Goal: Transaction & Acquisition: Book appointment/travel/reservation

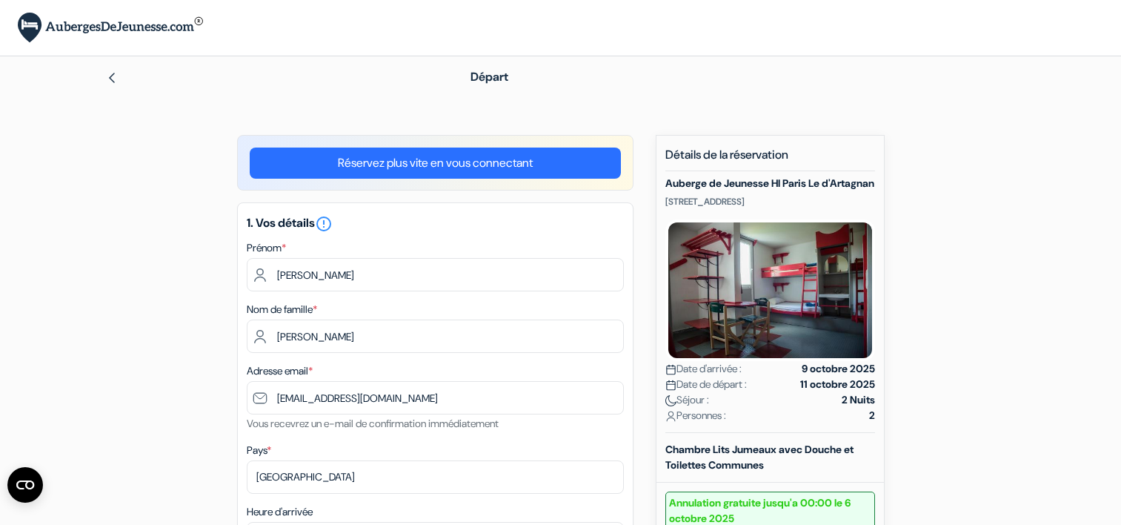
select select "16"
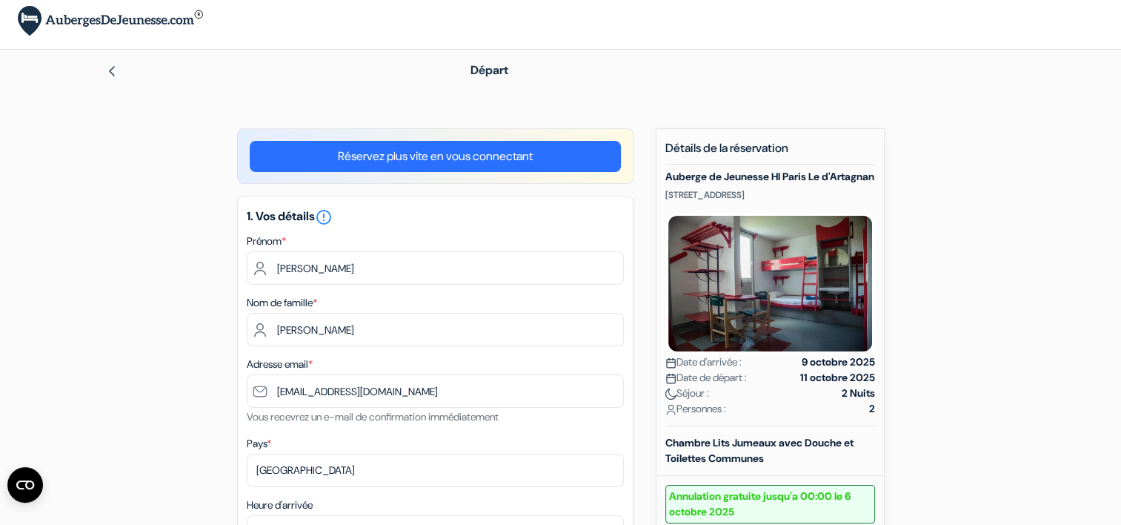
scroll to position [7, 0]
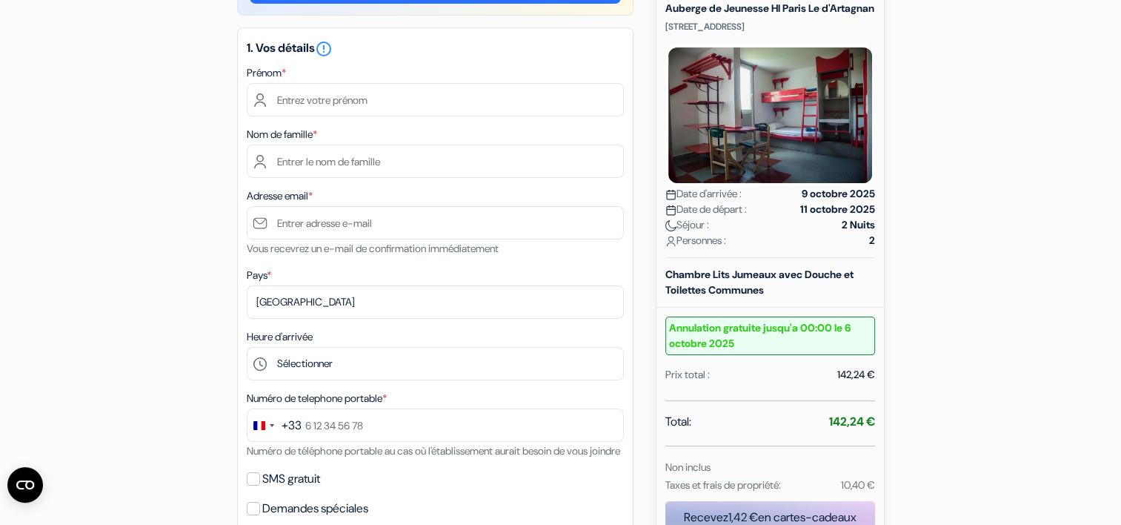
scroll to position [173, 0]
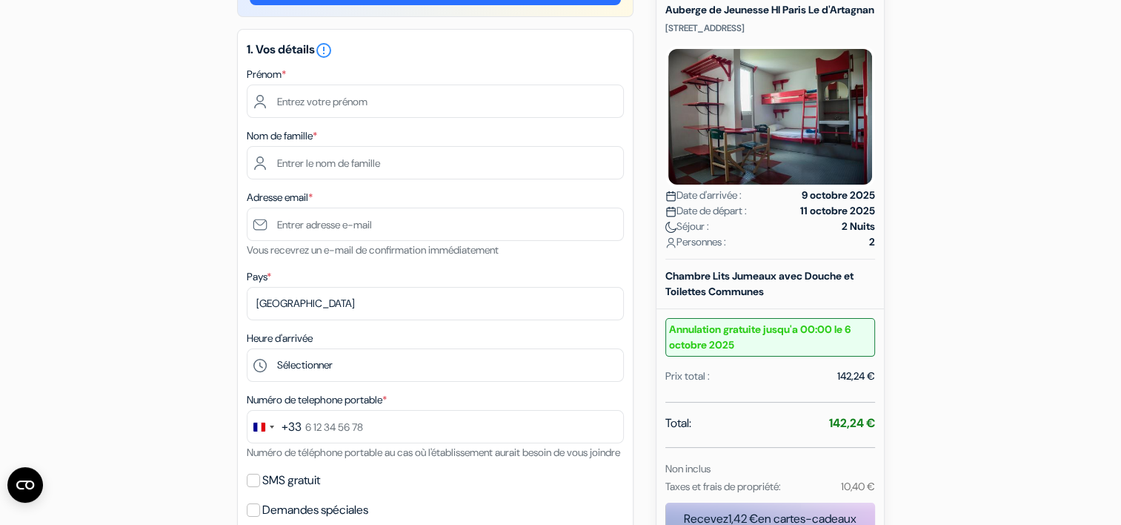
click at [407, 119] on div "1. Vos détails error_outline Prénom * Nom de famille * Adresse email * Vous rec…" at bounding box center [435, 285] width 397 height 513
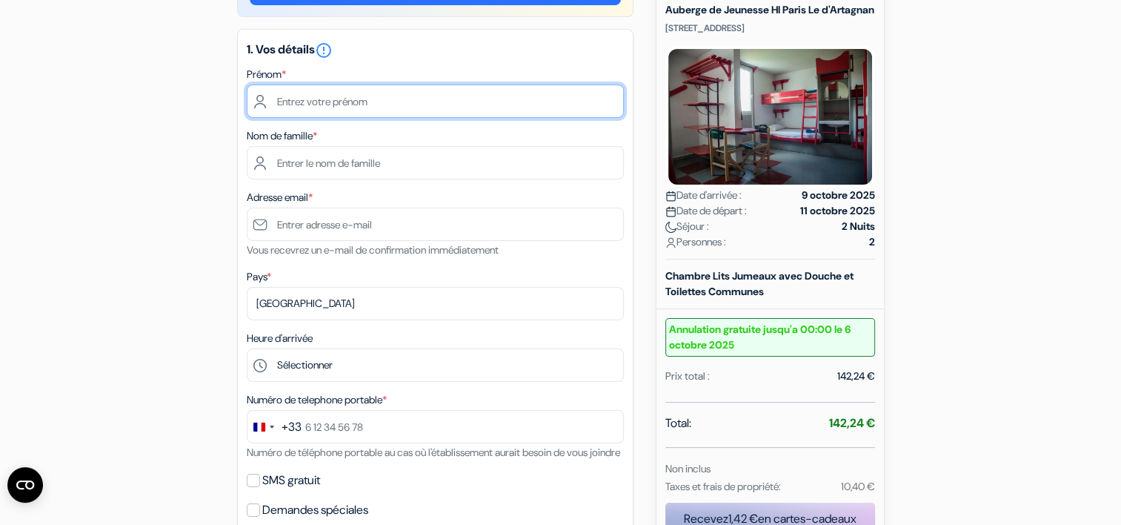
click at [393, 97] on input "text" at bounding box center [435, 100] width 377 height 33
type input "[PERSON_NAME]"
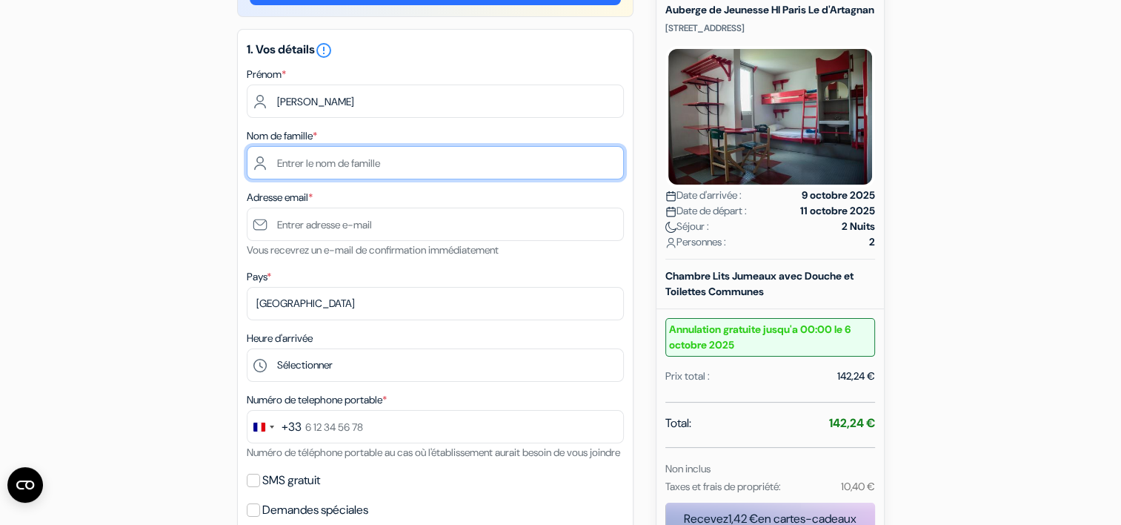
type input "[PERSON_NAME]"
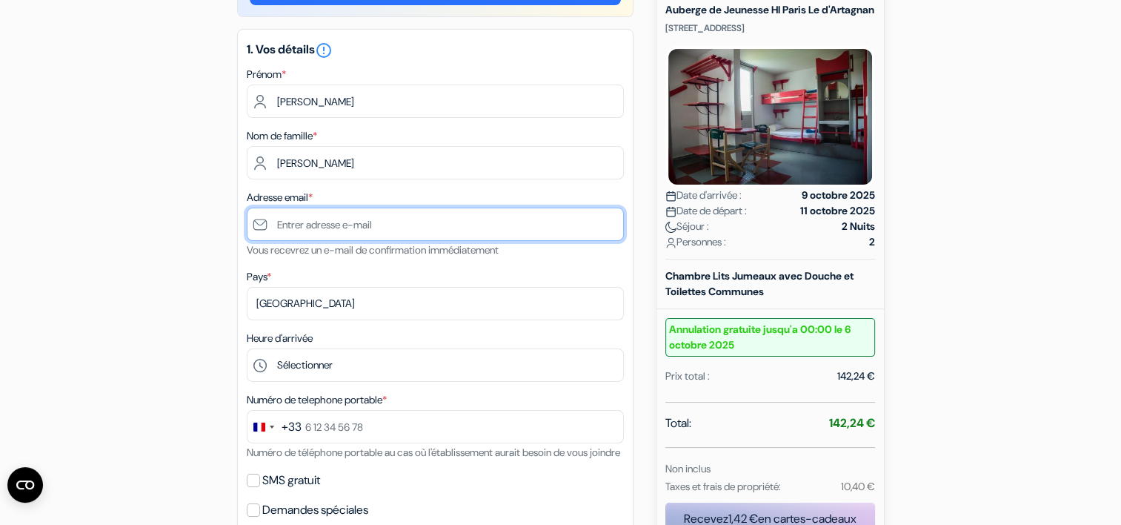
type input "[EMAIL_ADDRESS][DOMAIN_NAME]"
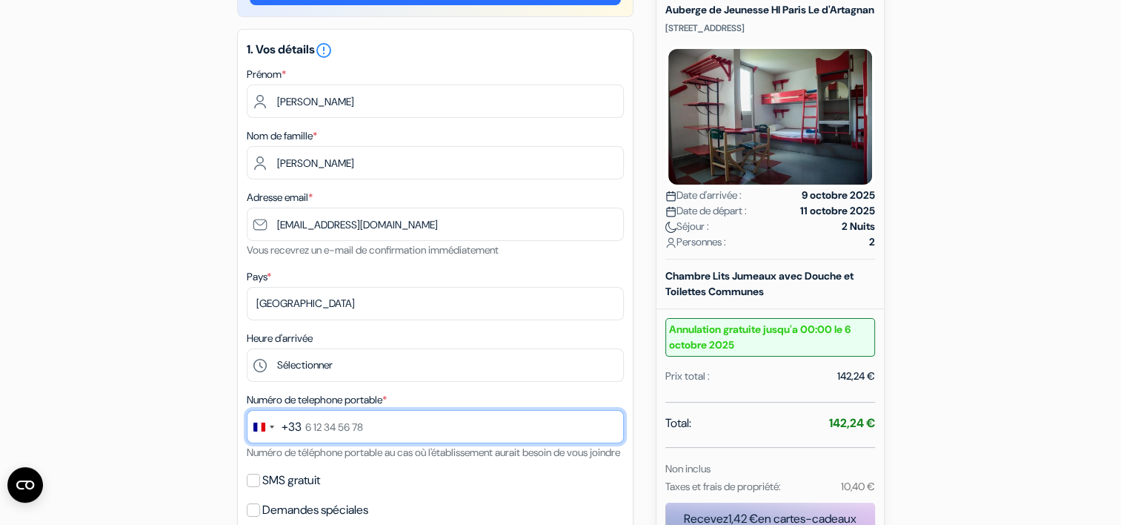
type input "0782874143"
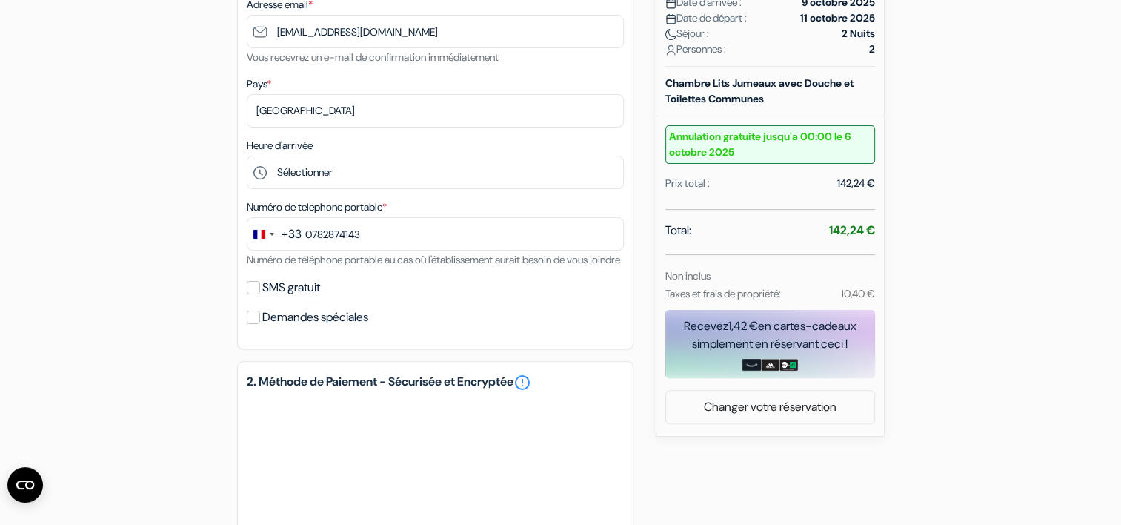
scroll to position [365, 0]
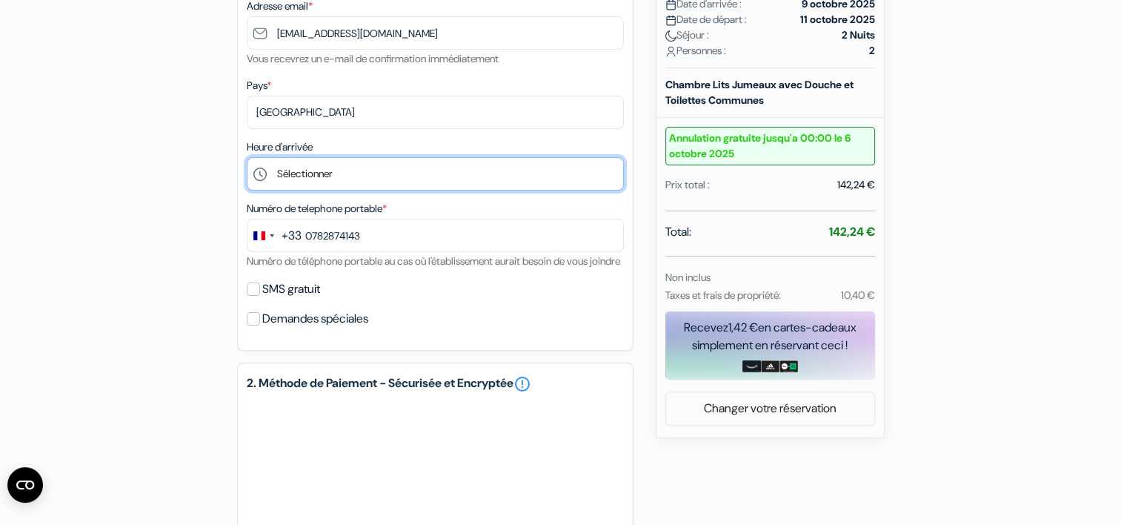
click at [454, 168] on select "Sélectionner 15:00 16:00 17:00 18:00 19:00 20:00 21:00 22:00 23:00 0:00" at bounding box center [435, 173] width 377 height 33
select select "16"
click at [247, 157] on select "Sélectionner 15:00 16:00 17:00 18:00 19:00 20:00 21:00 22:00 23:00 0:00" at bounding box center [435, 173] width 377 height 33
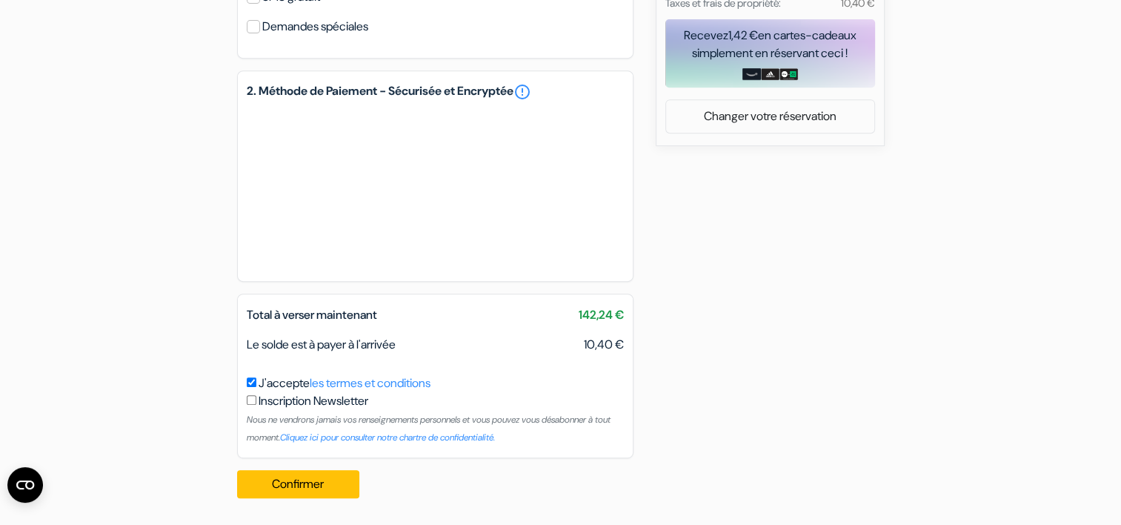
scroll to position [675, 0]
click at [299, 480] on button "Confirmer Loading..." at bounding box center [298, 484] width 123 height 28
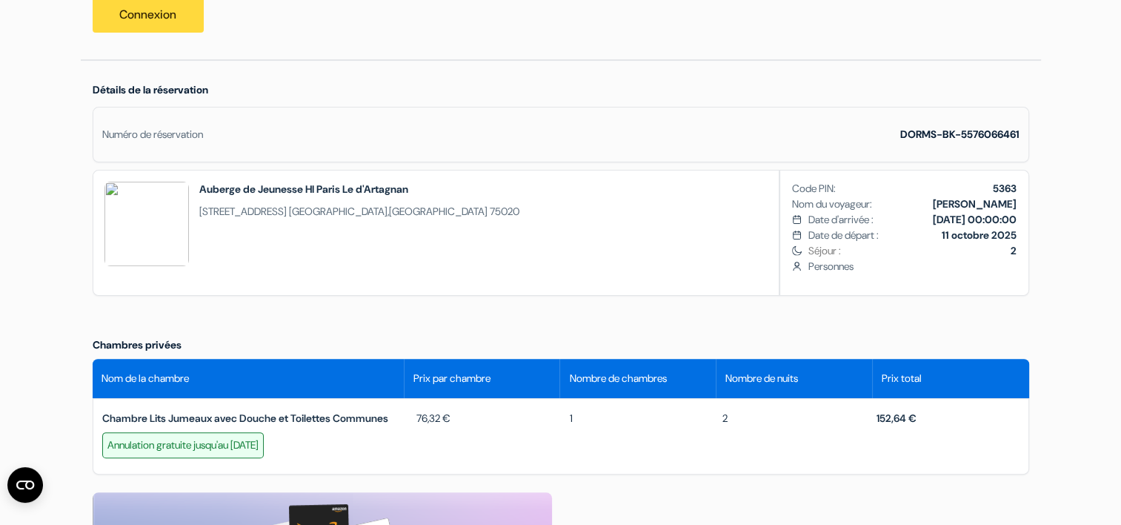
scroll to position [360, 0]
